Goal: Transaction & Acquisition: Book appointment/travel/reservation

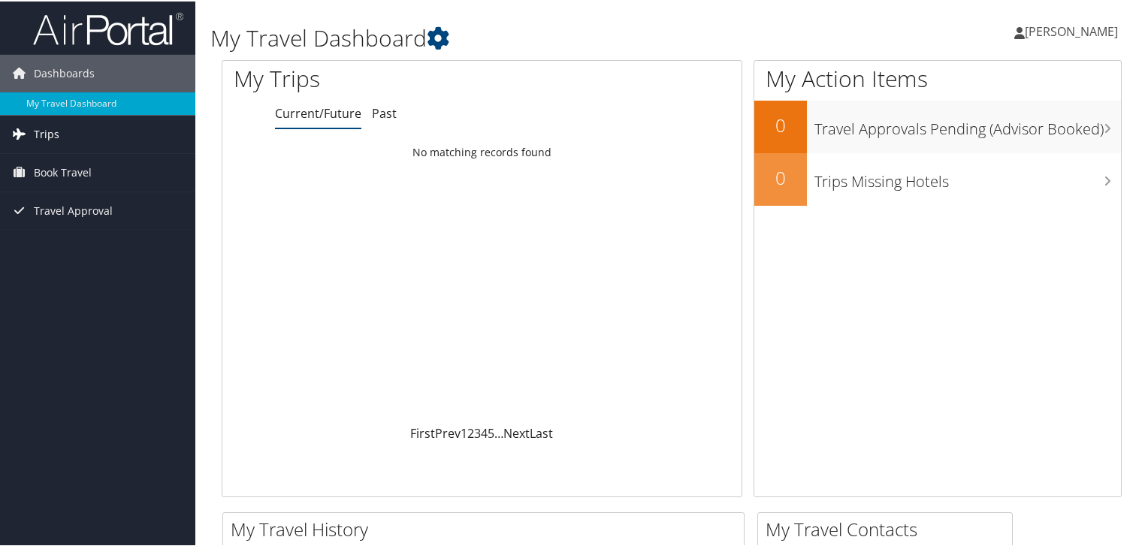
click at [36, 131] on span "Trips" at bounding box center [47, 133] width 26 height 38
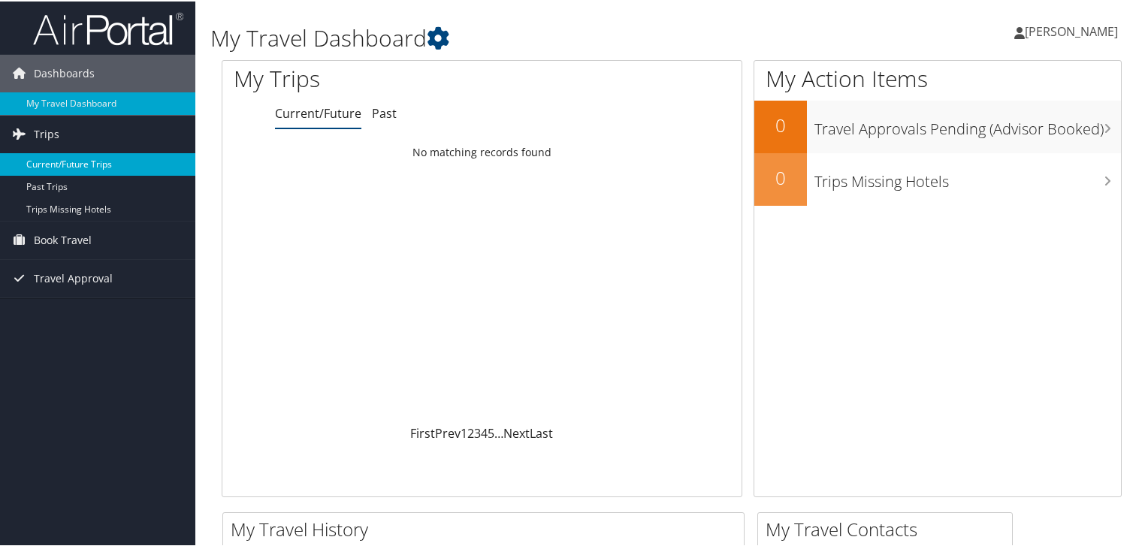
click at [61, 161] on link "Current/Future Trips" at bounding box center [97, 163] width 195 height 23
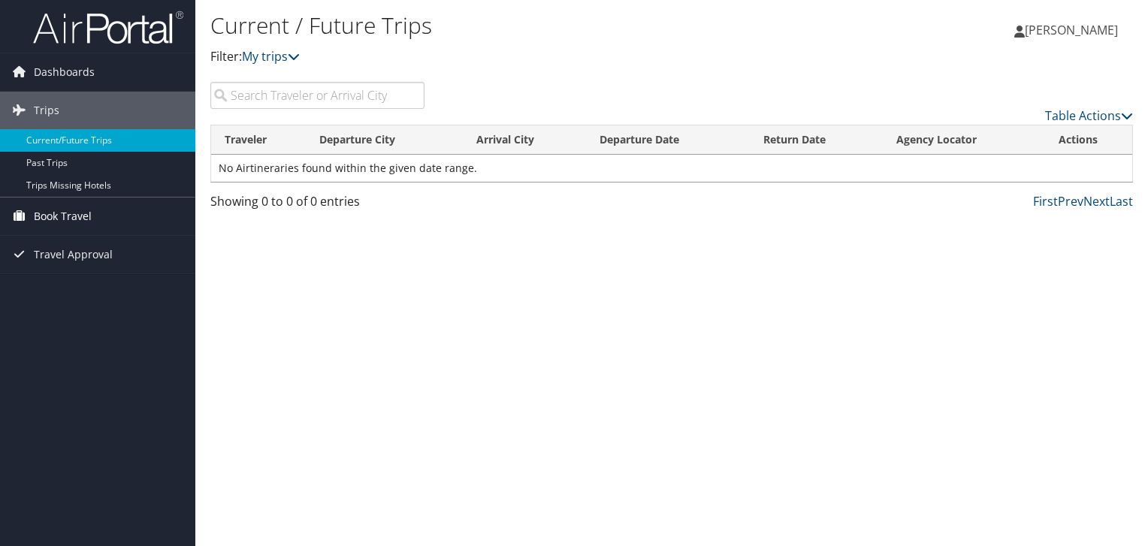
click at [51, 219] on span "Book Travel" at bounding box center [63, 217] width 58 height 38
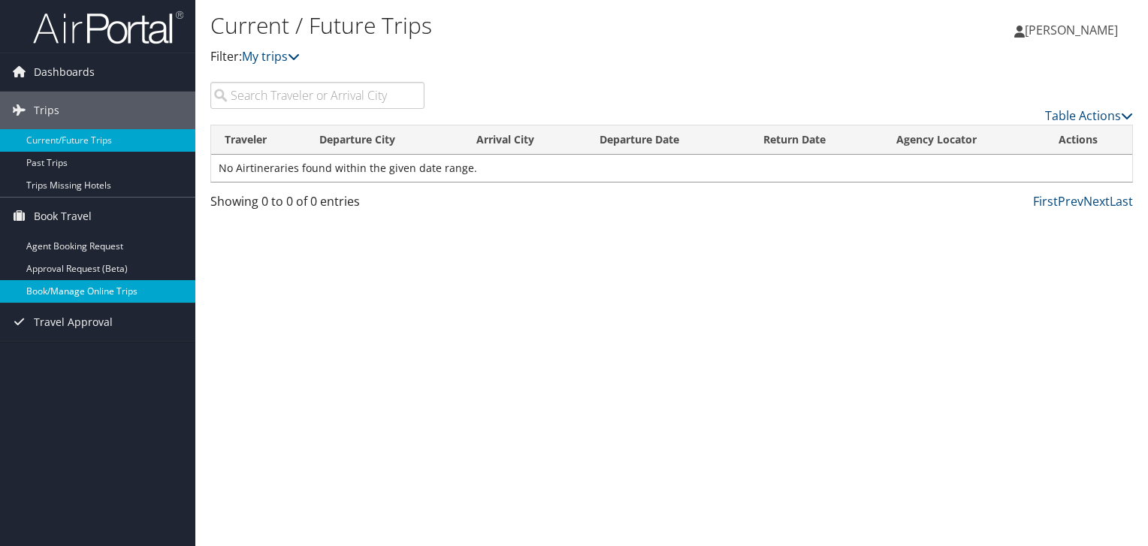
click at [66, 288] on link "Book/Manage Online Trips" at bounding box center [97, 291] width 195 height 23
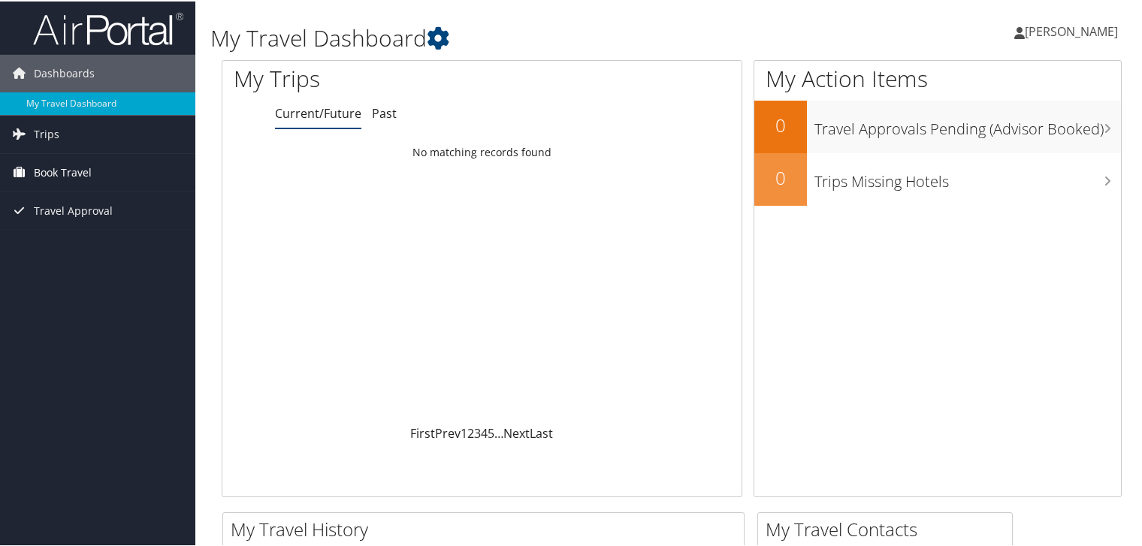
click at [60, 166] on span "Book Travel" at bounding box center [63, 171] width 58 height 38
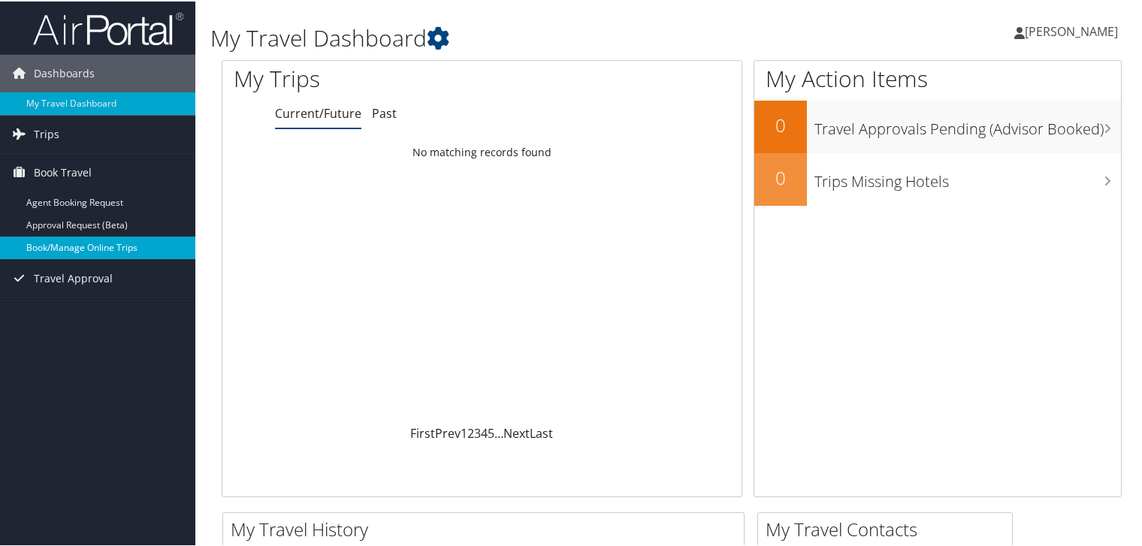
click at [68, 251] on link "Book/Manage Online Trips" at bounding box center [97, 246] width 195 height 23
